Goal: Task Accomplishment & Management: Use online tool/utility

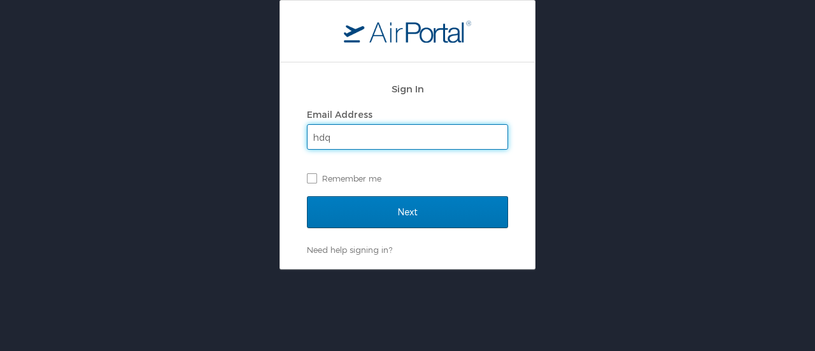
type input "[EMAIL_ADDRESS][DOMAIN_NAME]"
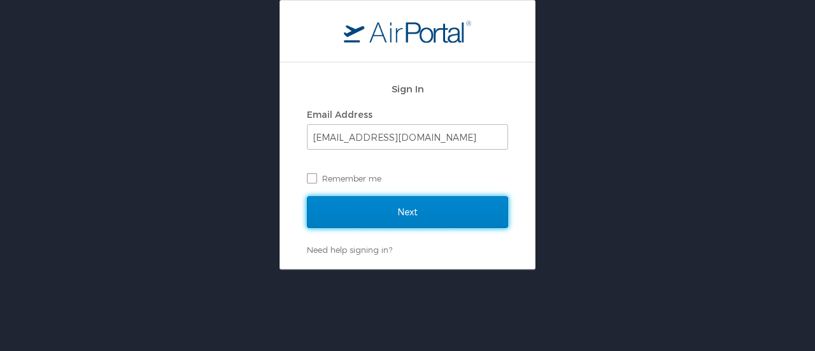
click at [390, 217] on input "Next" at bounding box center [407, 212] width 201 height 32
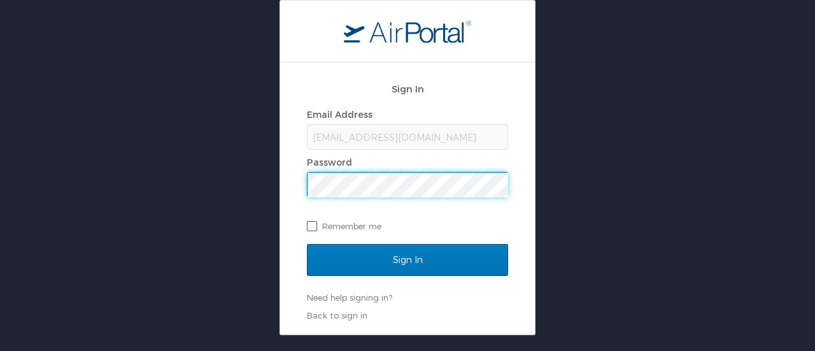
click at [307, 244] on input "Sign In" at bounding box center [407, 260] width 201 height 32
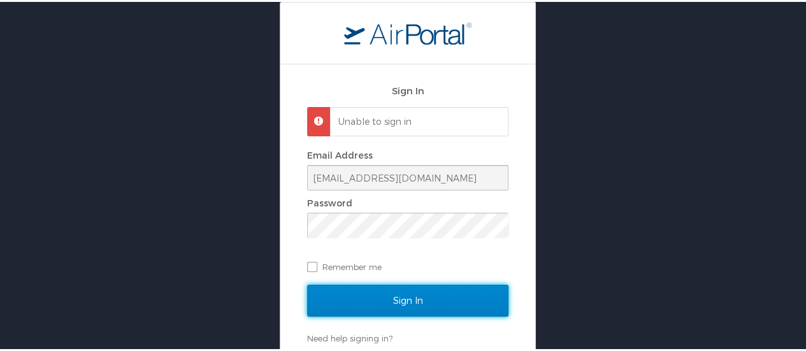
click at [380, 302] on input "Sign In" at bounding box center [407, 299] width 201 height 32
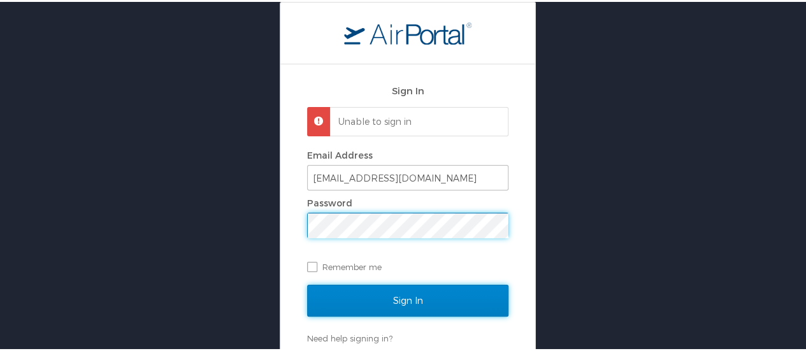
click at [406, 290] on input "Sign In" at bounding box center [407, 299] width 201 height 32
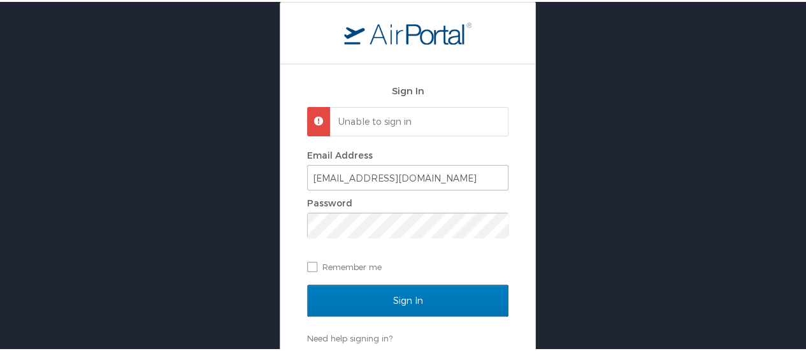
scroll to position [21, 0]
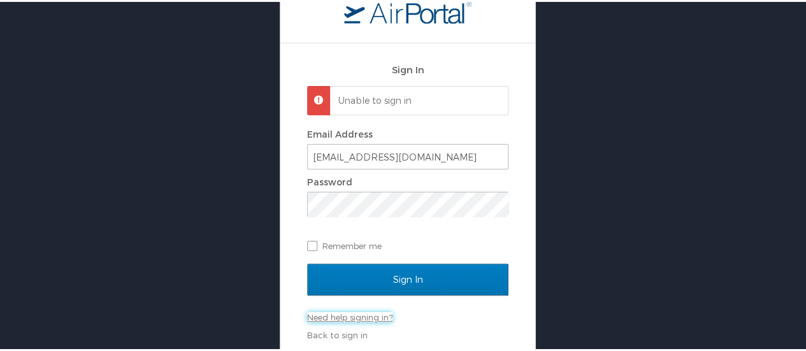
click at [339, 313] on link "Need help signing in?" at bounding box center [349, 315] width 85 height 10
click at [336, 317] on link "Need help signing in?" at bounding box center [349, 315] width 85 height 10
click at [378, 313] on link "Need help signing in?" at bounding box center [349, 315] width 85 height 10
click at [349, 333] on link "Forgot password?" at bounding box center [343, 336] width 73 height 10
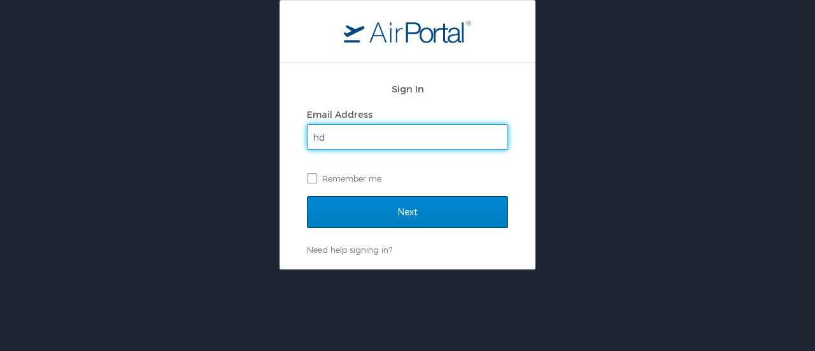
type input "[EMAIL_ADDRESS][DOMAIN_NAME]"
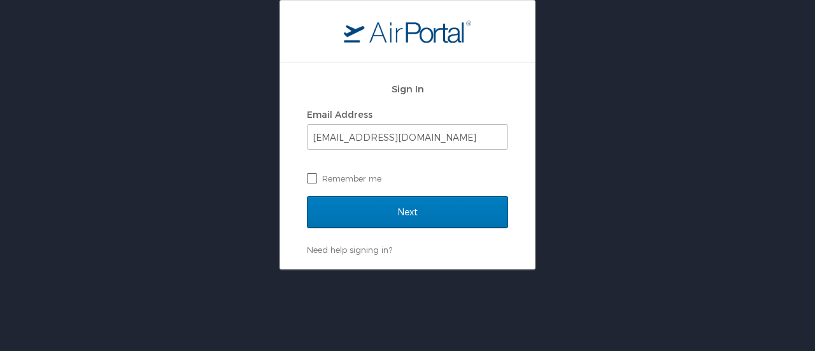
click at [313, 180] on label "Remember me" at bounding box center [407, 178] width 201 height 19
click at [313, 180] on input "Remember me" at bounding box center [311, 177] width 8 height 8
checkbox input "true"
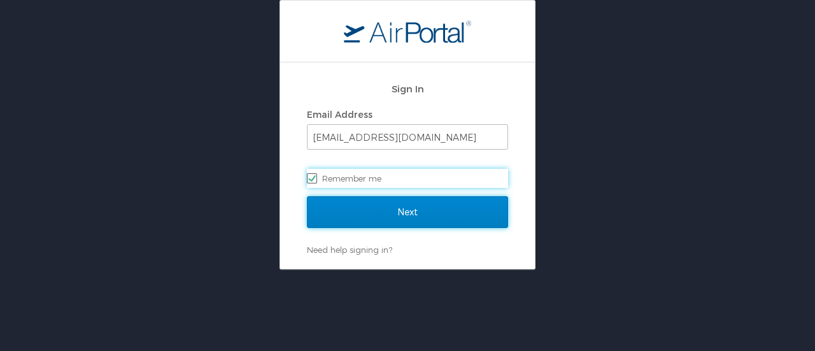
click at [373, 214] on input "Next" at bounding box center [407, 212] width 201 height 32
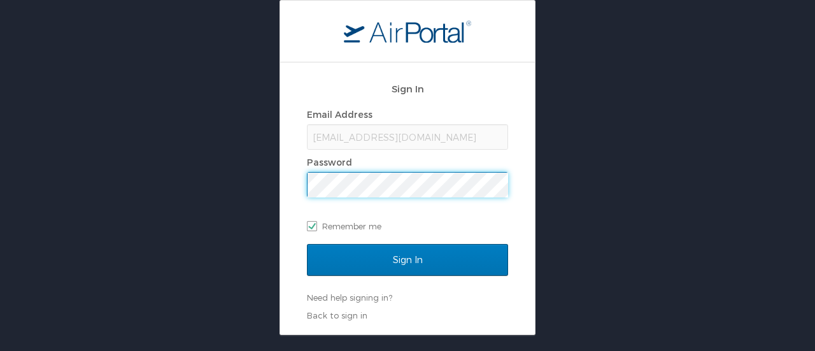
click at [307, 244] on input "Sign In" at bounding box center [407, 260] width 201 height 32
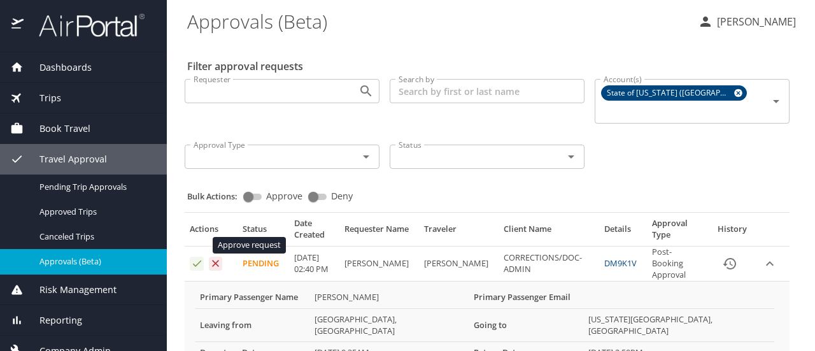
click at [198, 257] on icon "Approval table" at bounding box center [197, 263] width 12 height 12
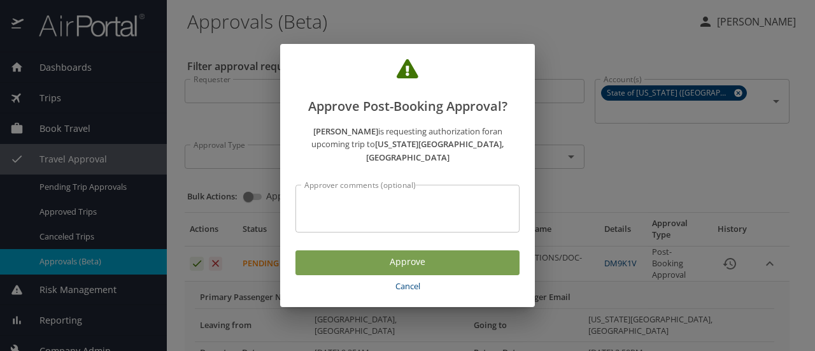
click at [353, 254] on span "Approve" at bounding box center [408, 262] width 204 height 16
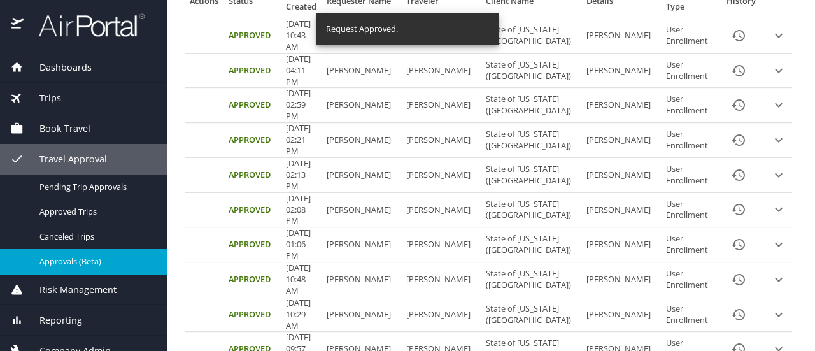
scroll to position [229, 0]
